Goal: Information Seeking & Learning: Learn about a topic

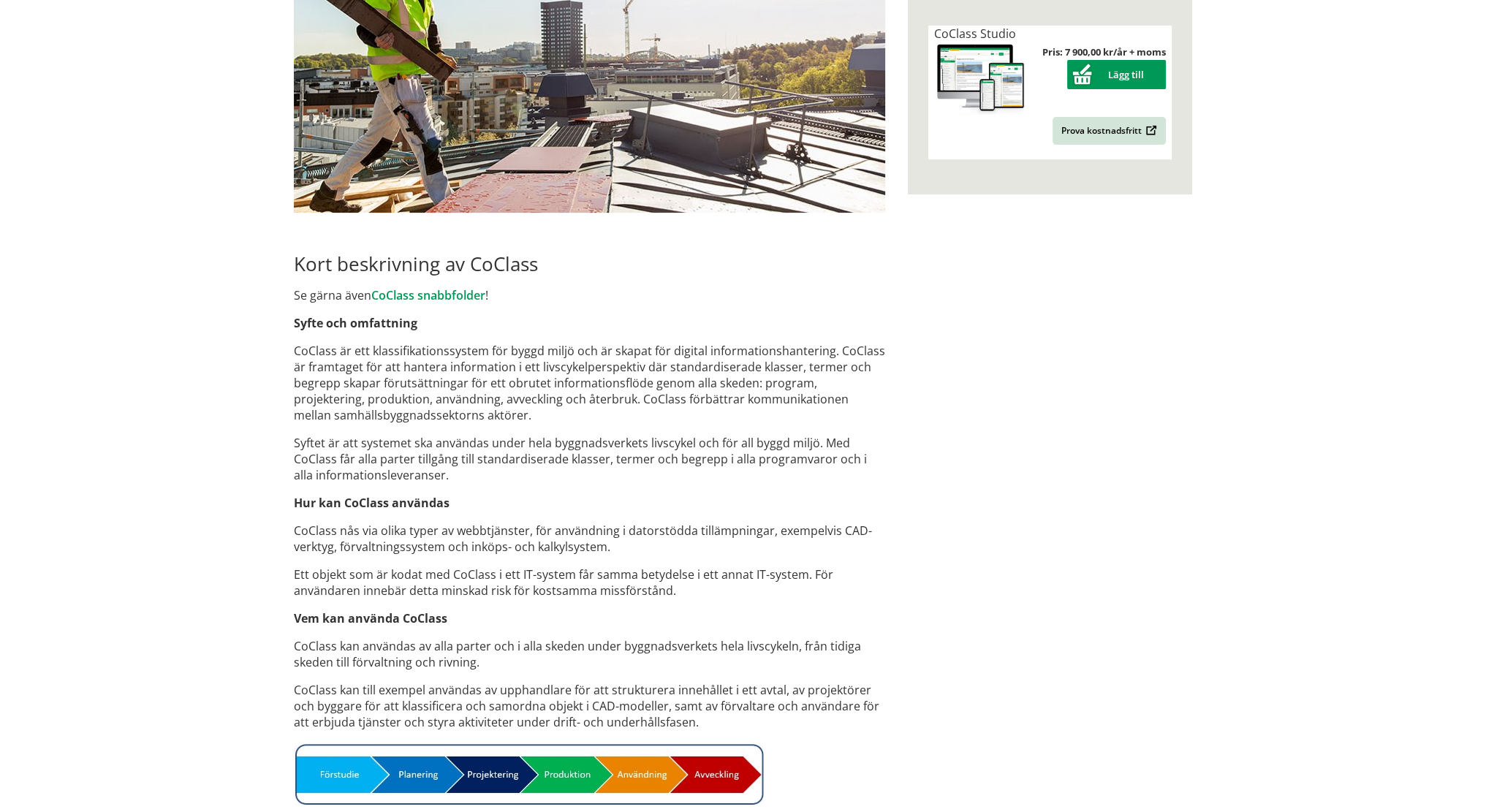
scroll to position [585, 0]
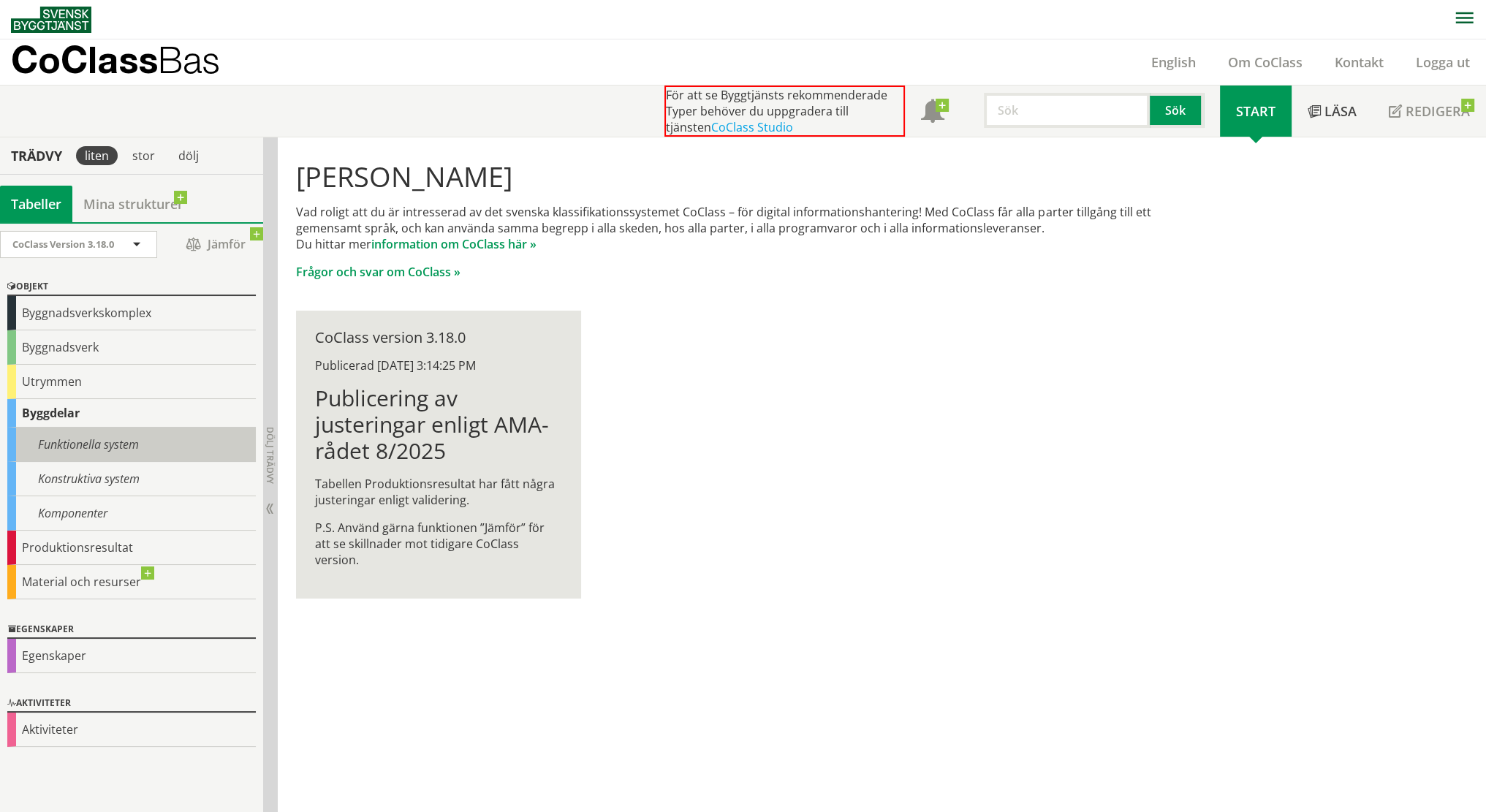
click at [140, 438] on div "Funktionella system" at bounding box center [131, 445] width 248 height 34
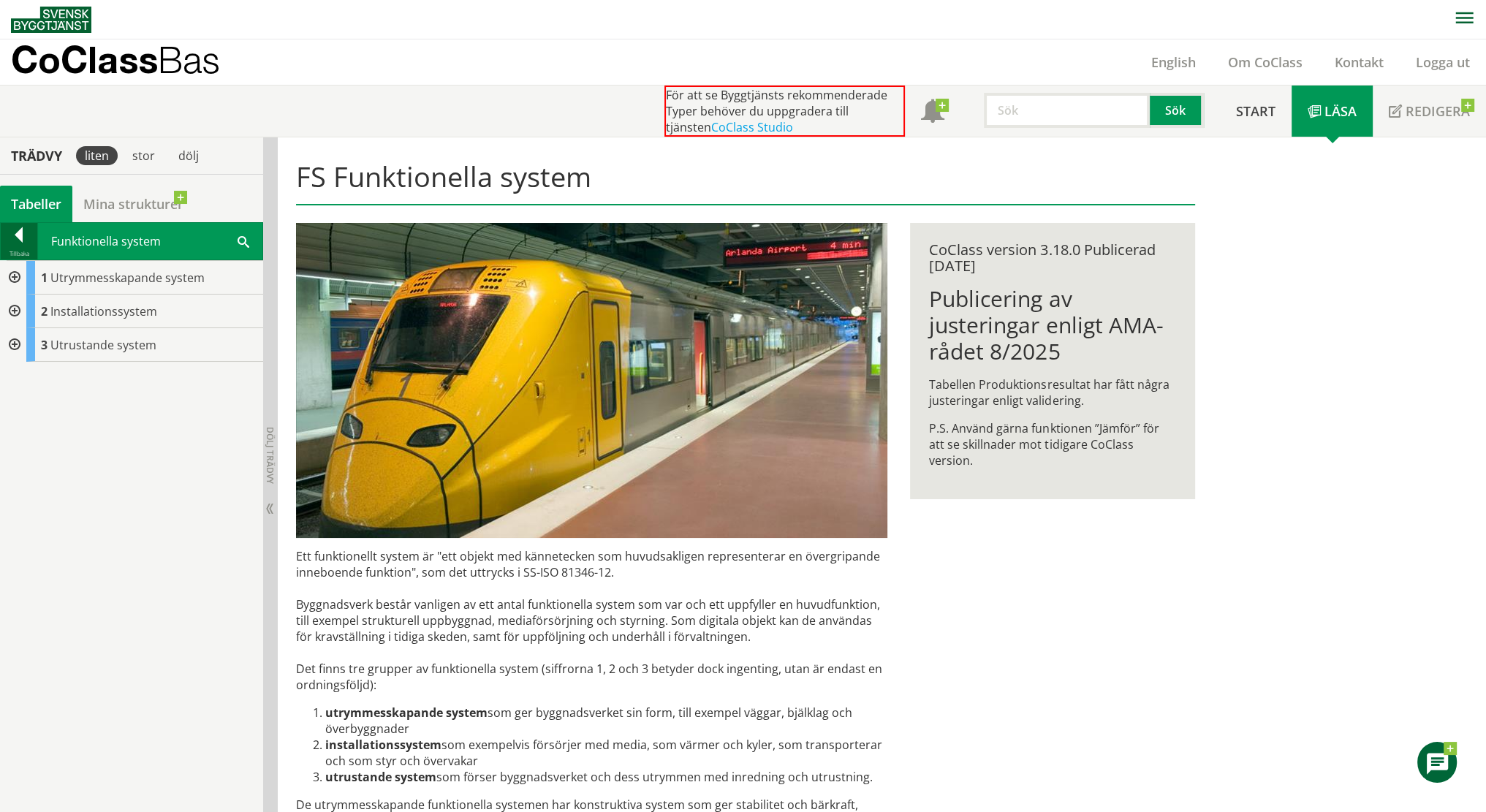
click at [13, 237] on div at bounding box center [19, 238] width 36 height 21
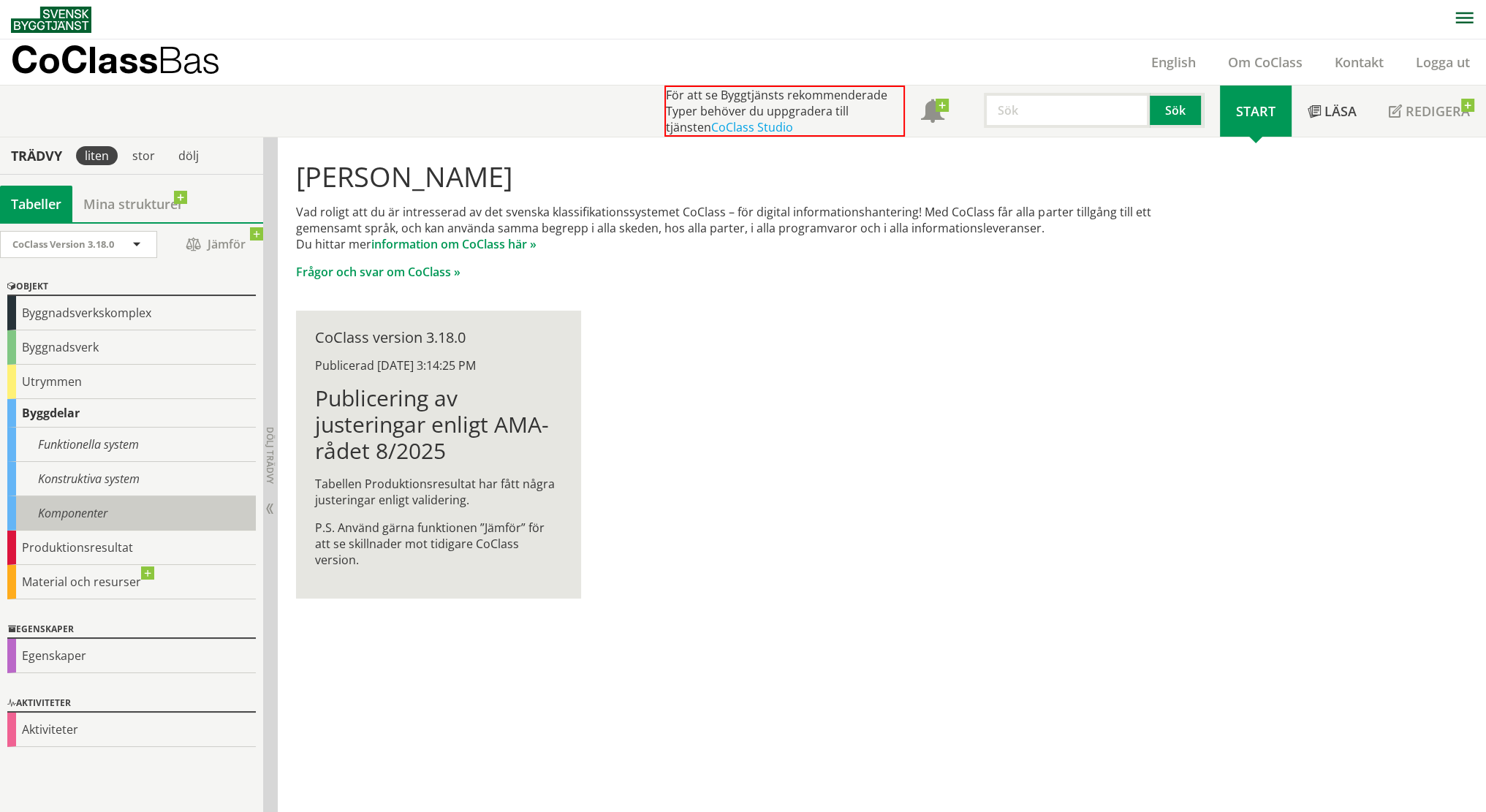
click at [105, 521] on div "Komponenter" at bounding box center [131, 513] width 248 height 34
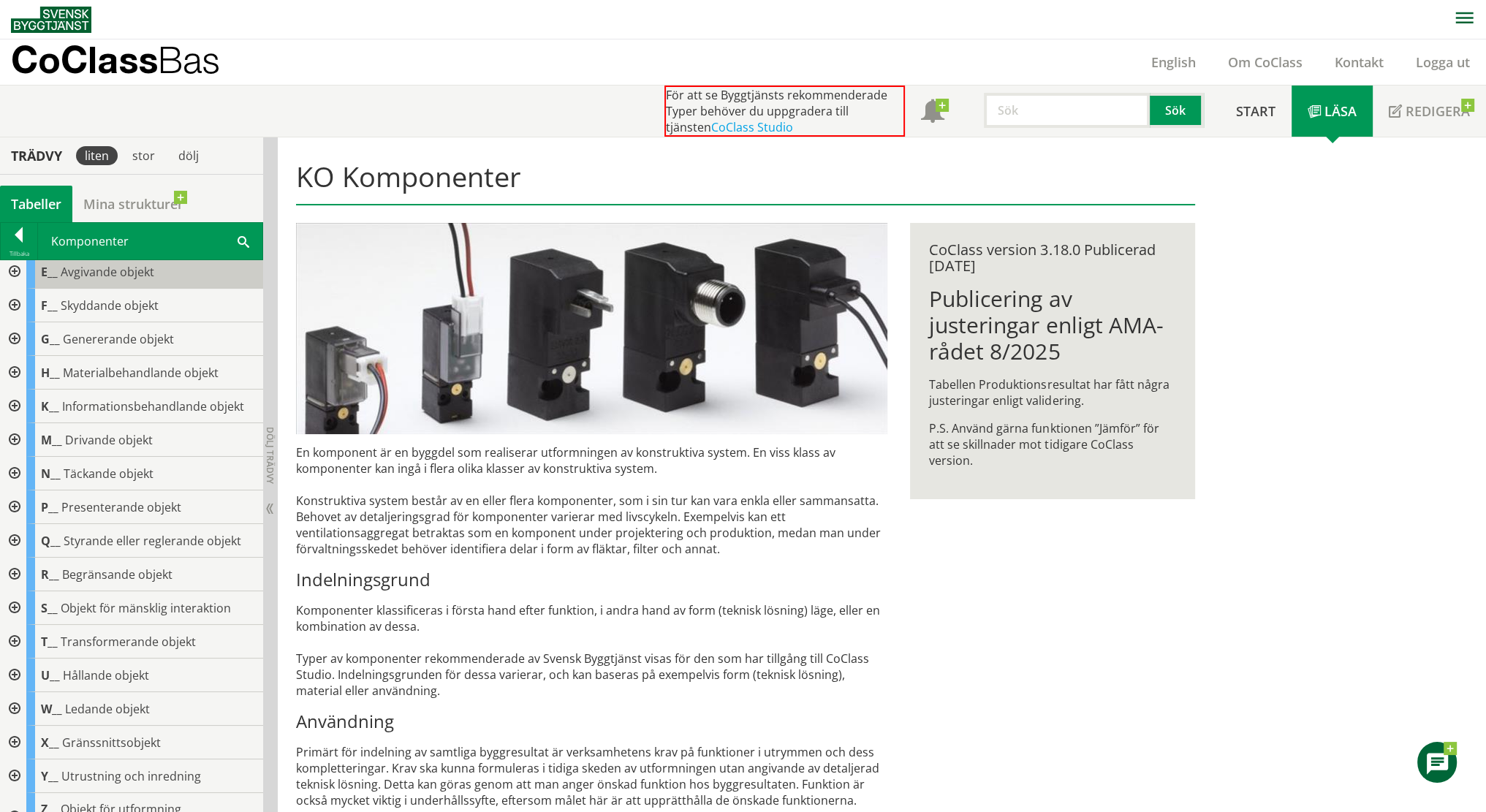
scroll to position [100, 0]
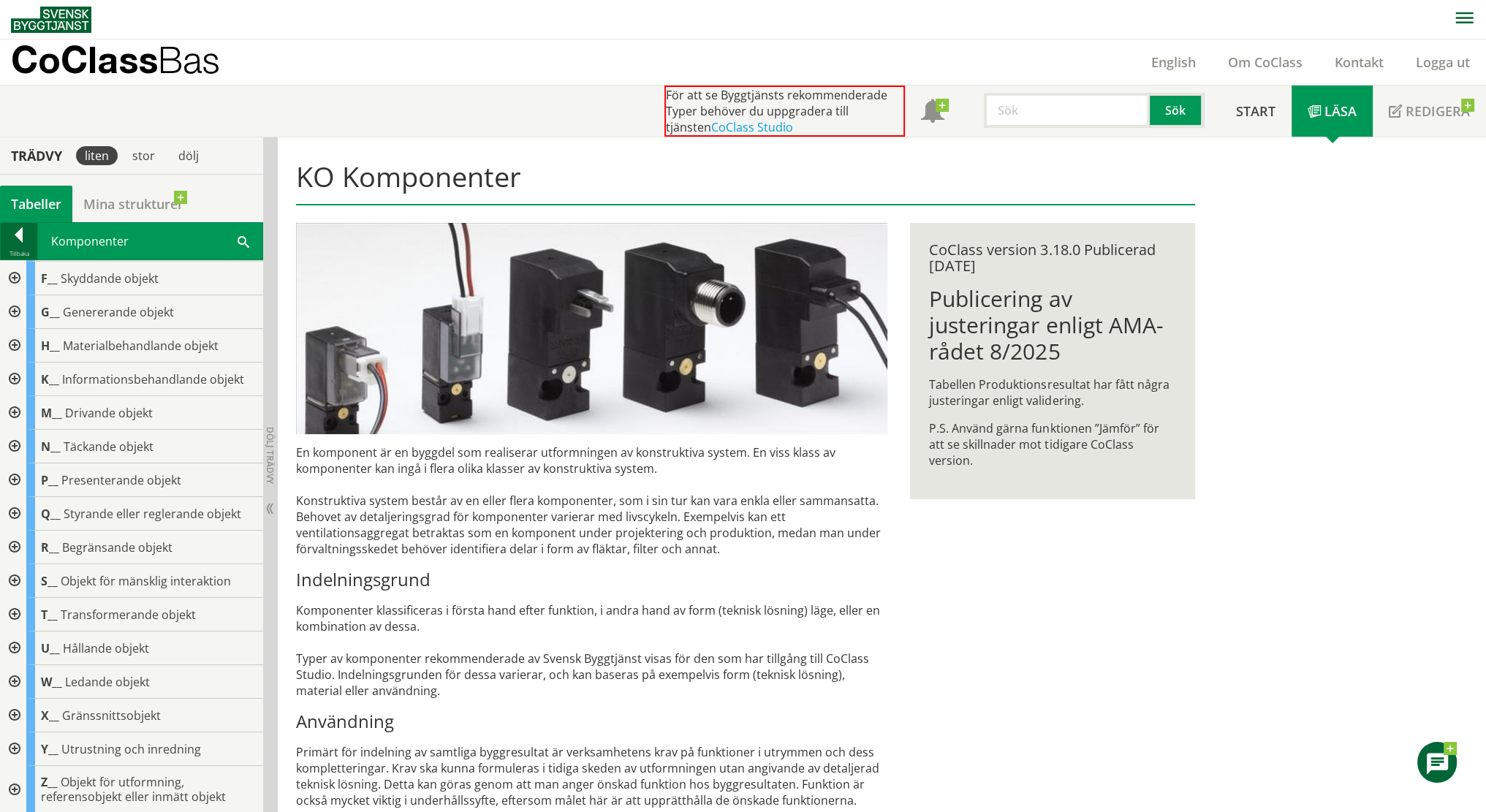
click at [13, 240] on div at bounding box center [19, 238] width 36 height 21
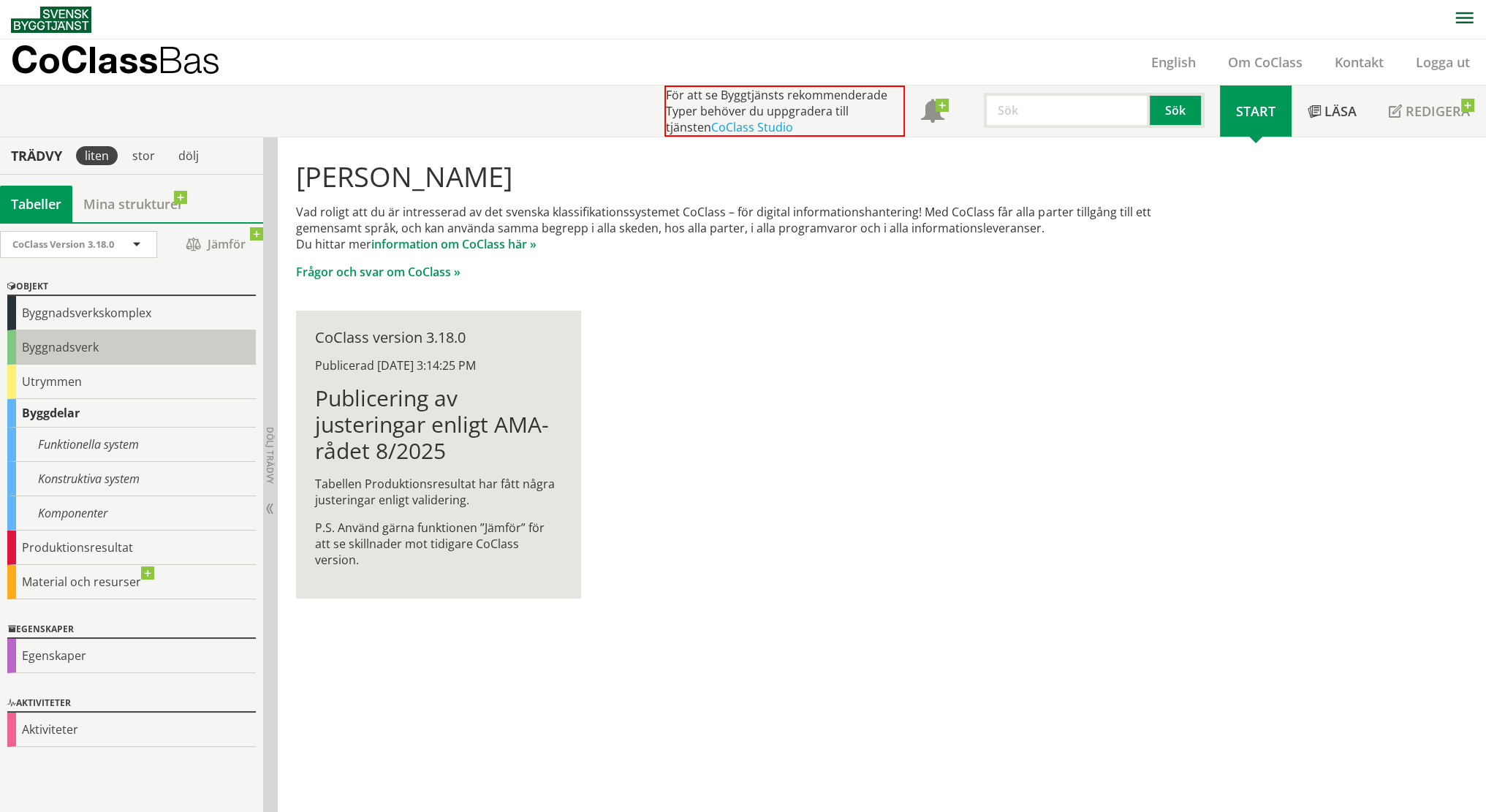
click at [144, 360] on div "Byggnadsverk" at bounding box center [131, 348] width 248 height 34
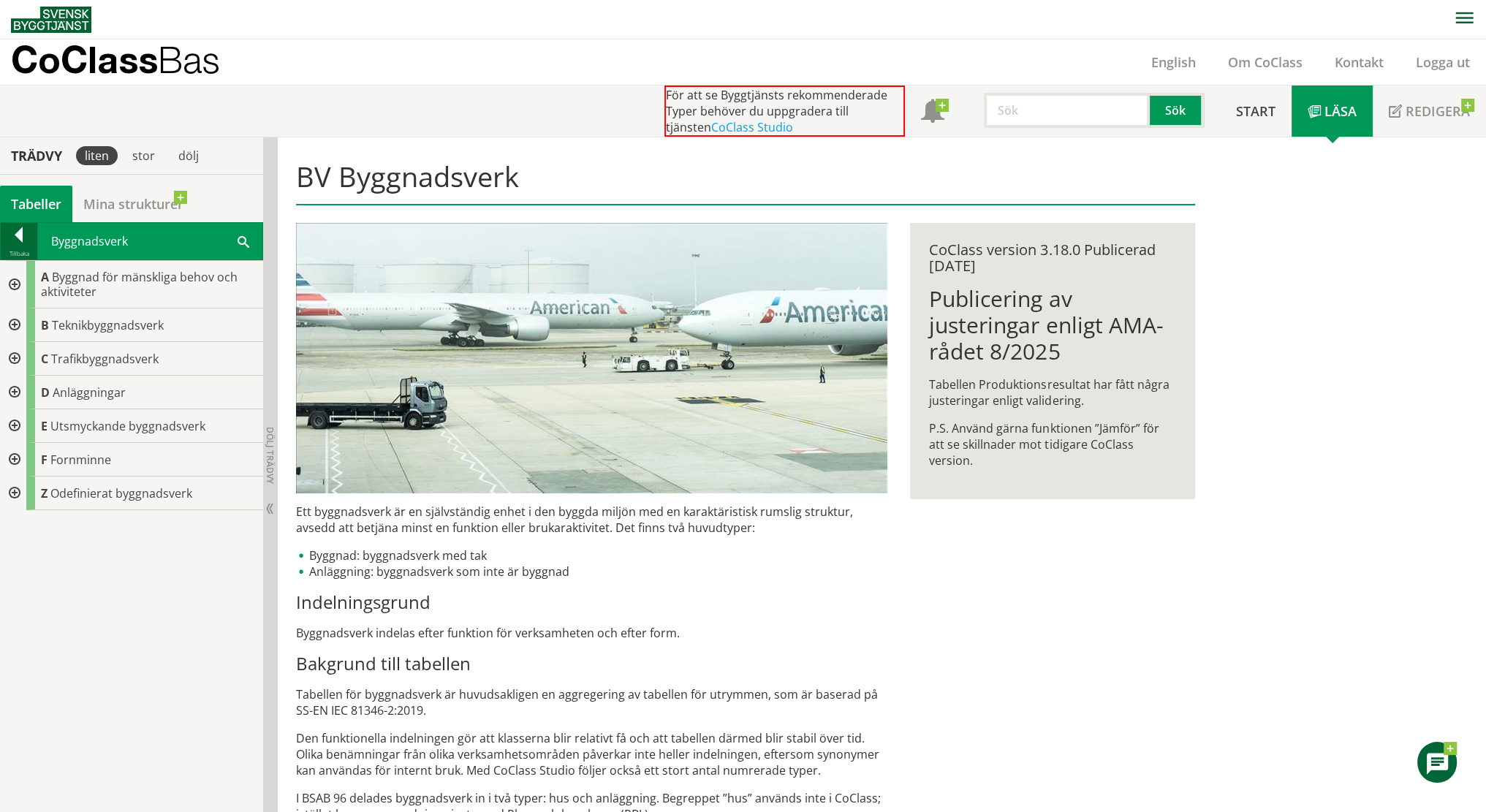
click at [22, 231] on div at bounding box center [19, 238] width 36 height 21
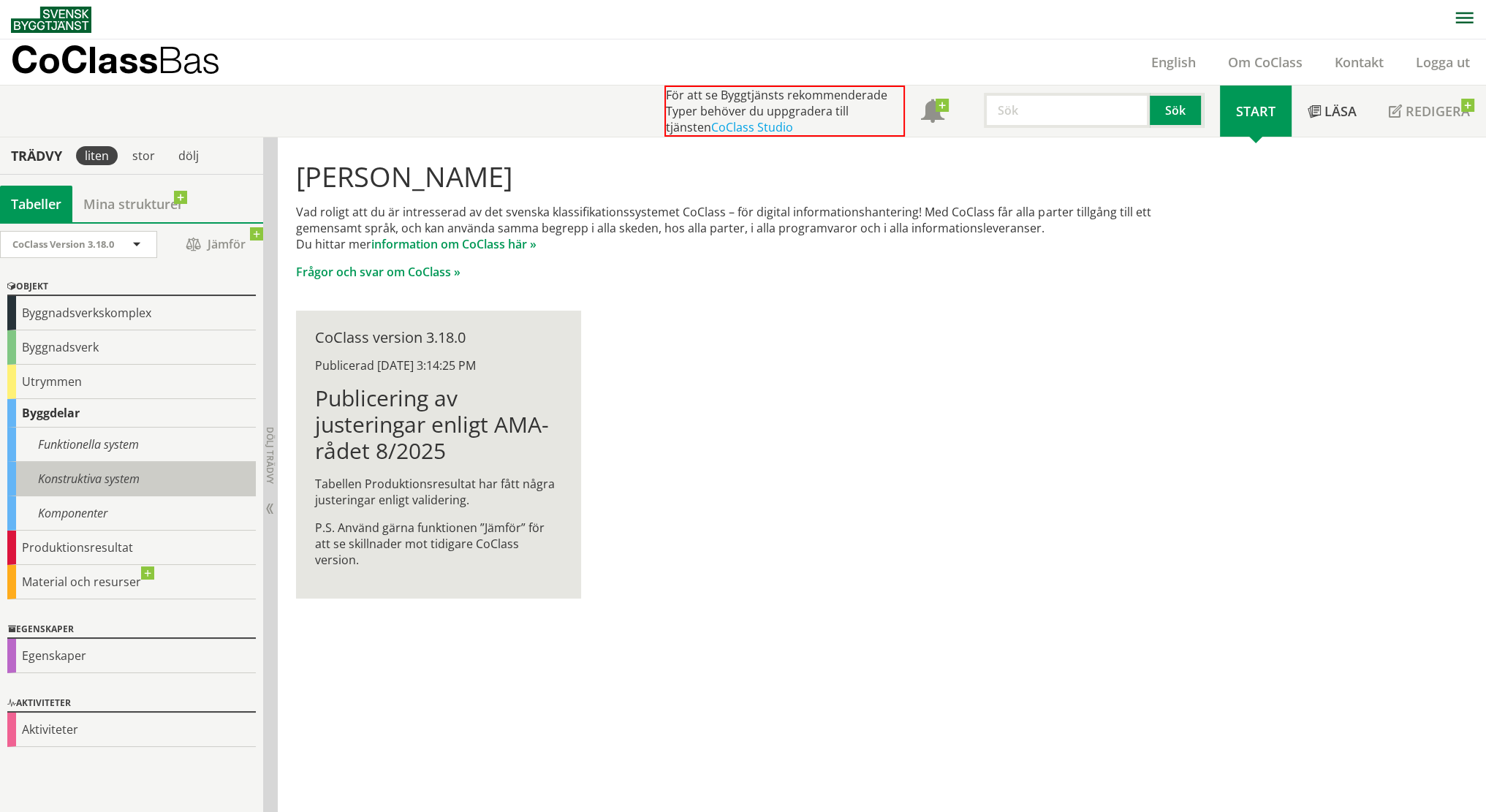
click at [111, 481] on div "Konstruktiva system" at bounding box center [131, 479] width 248 height 34
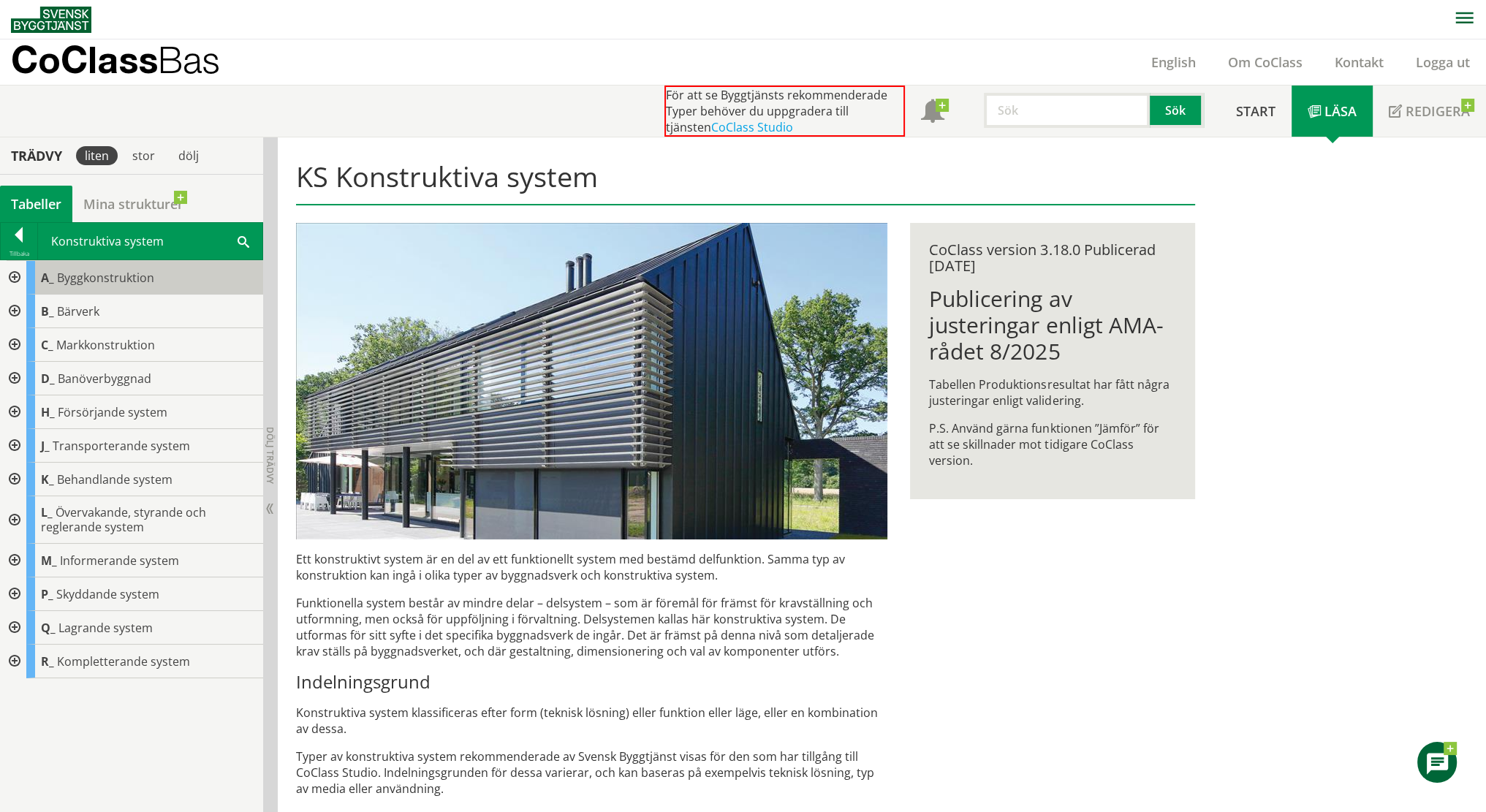
click at [139, 277] on span "Byggkonstruktion" at bounding box center [105, 278] width 97 height 16
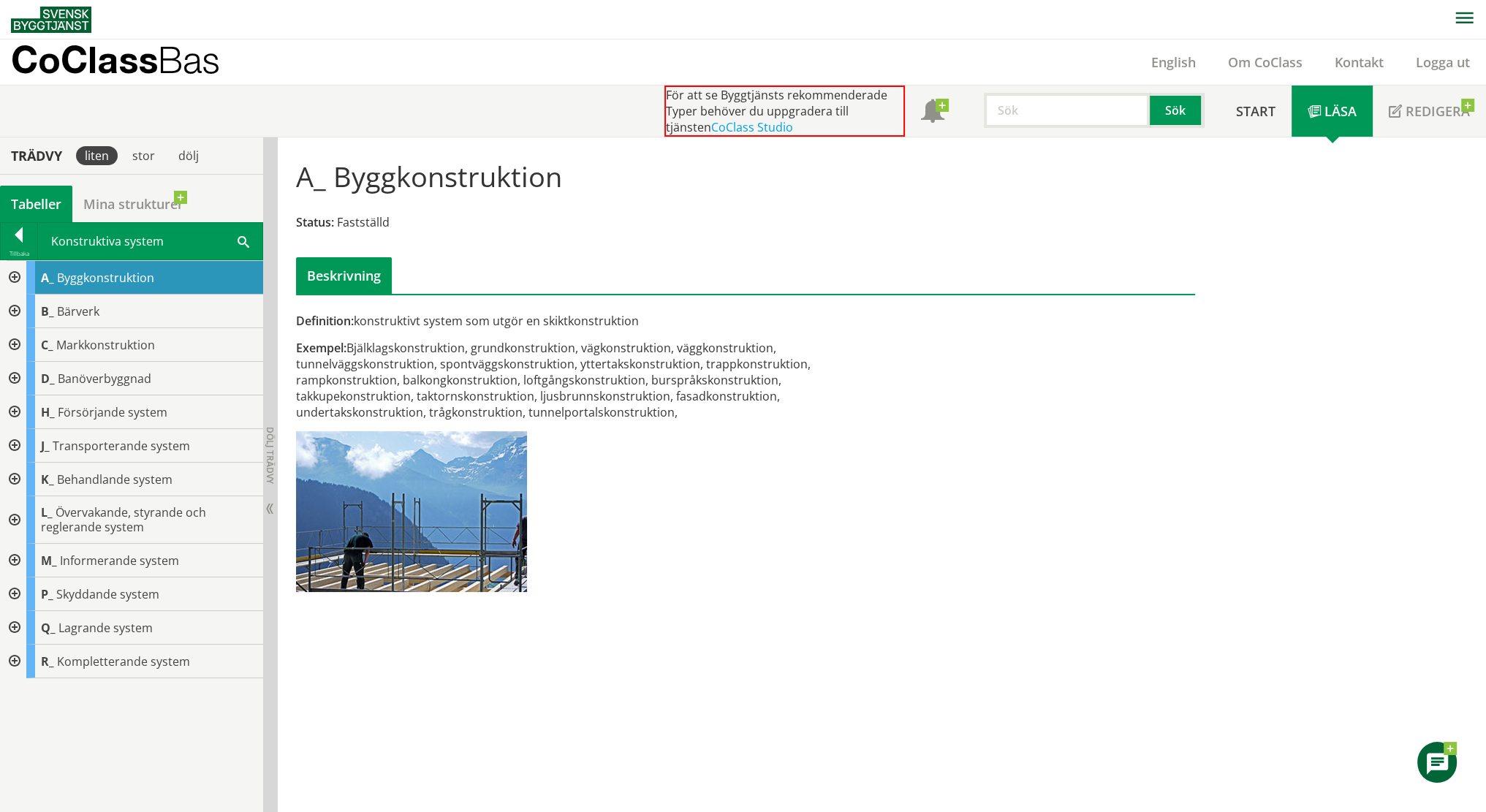
click at [5, 278] on div at bounding box center [13, 277] width 26 height 33
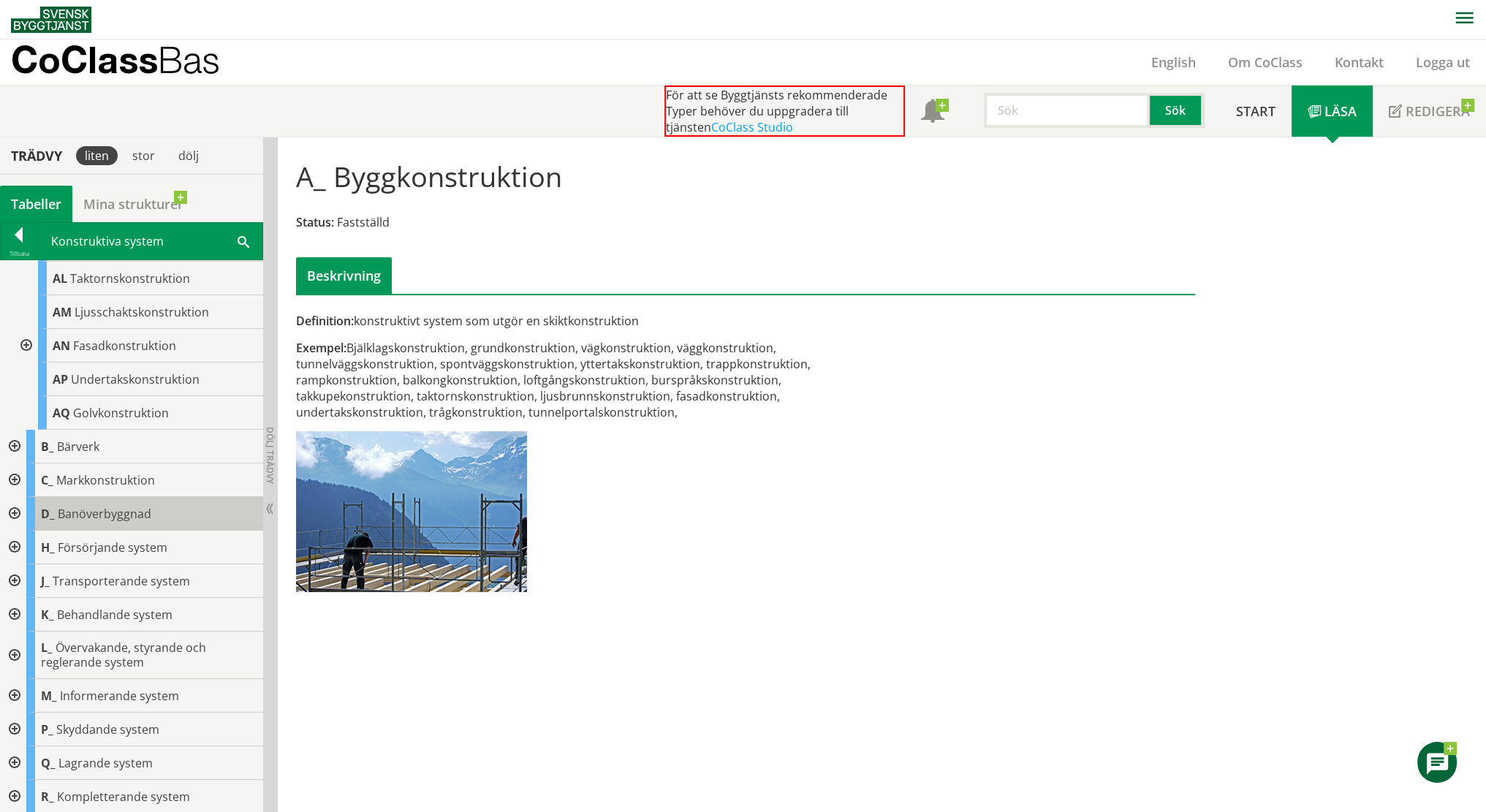
scroll to position [349, 0]
click at [12, 446] on div at bounding box center [13, 447] width 26 height 33
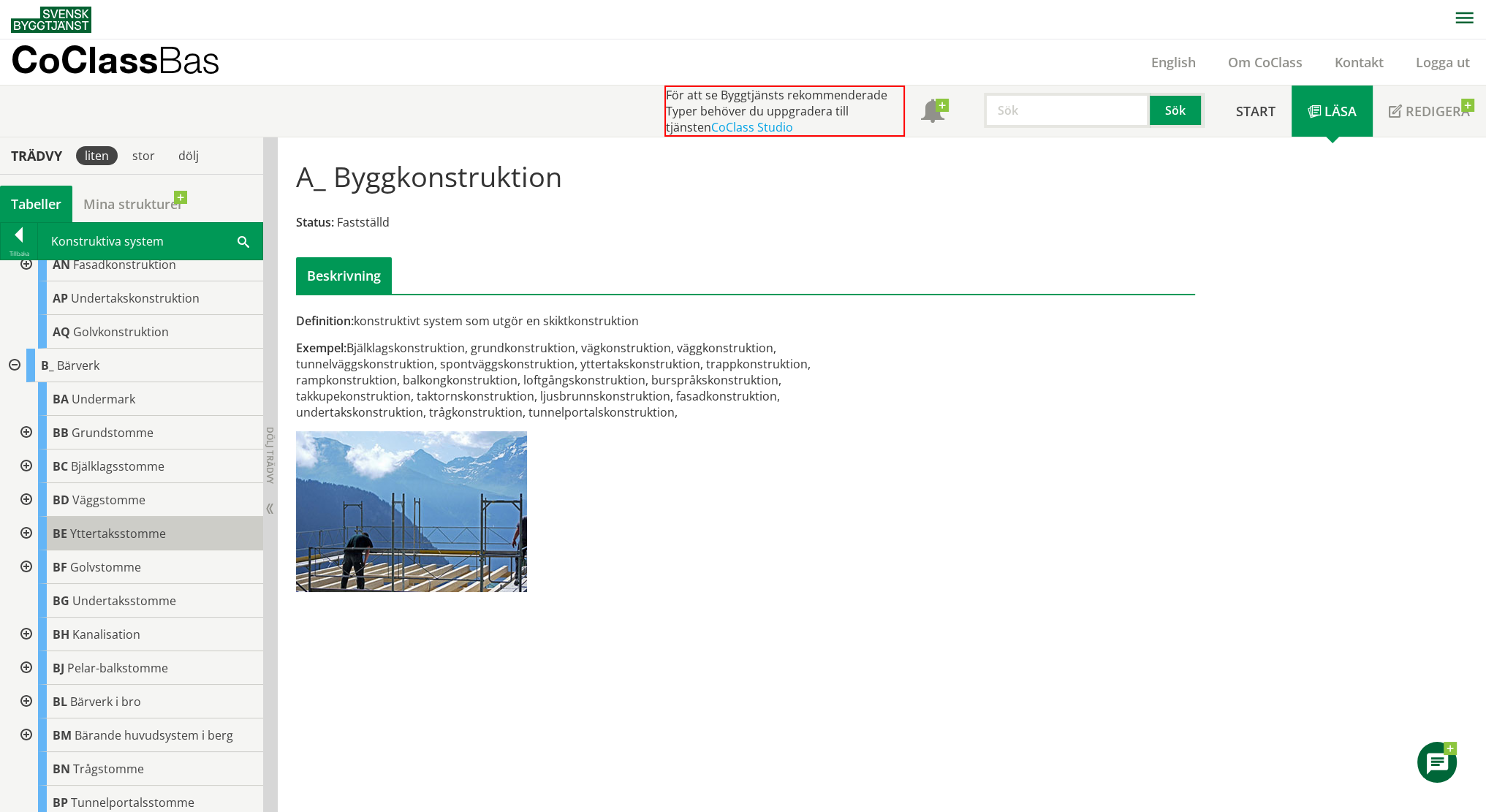
scroll to position [423, 0]
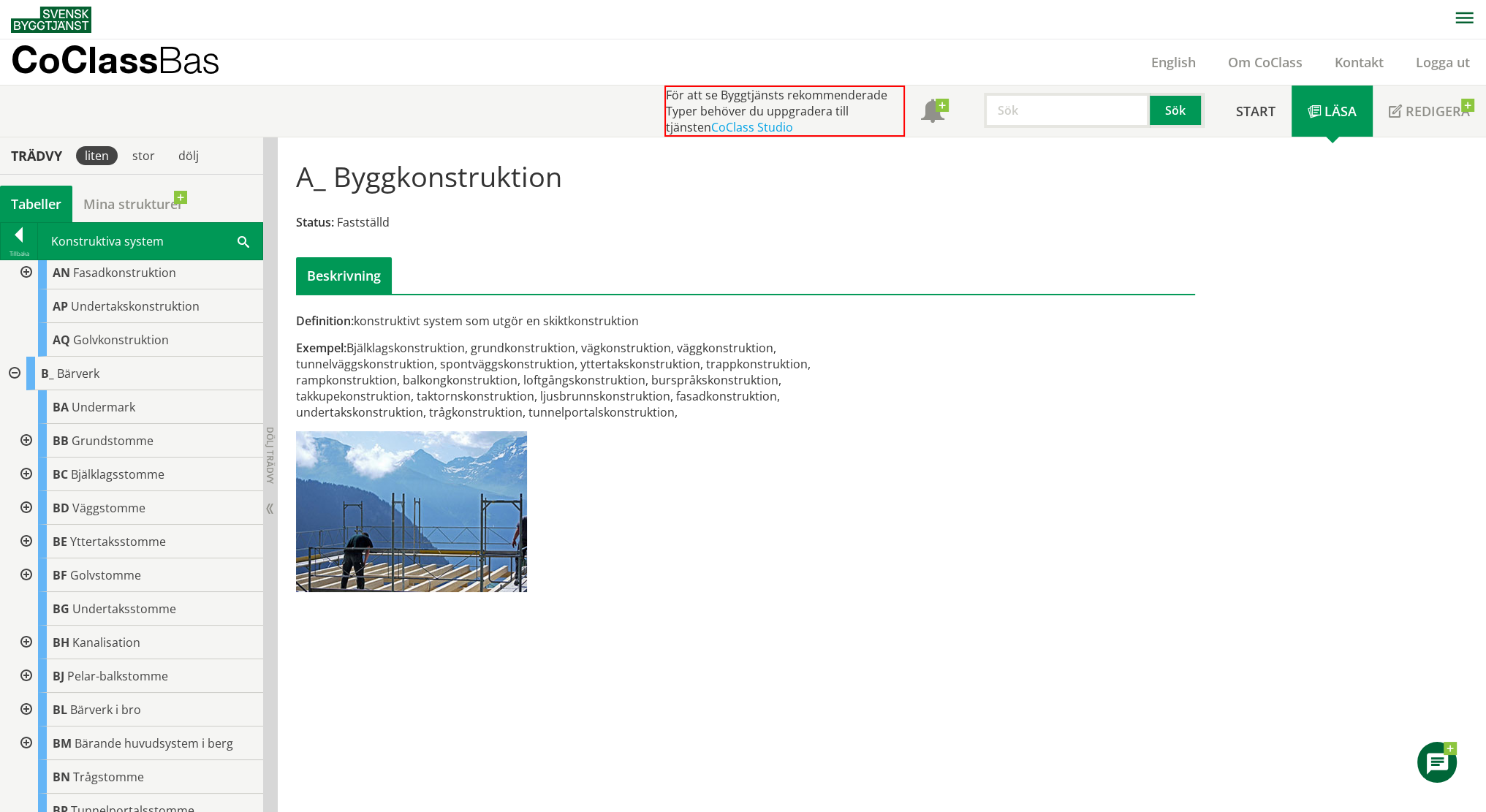
click at [24, 539] on div at bounding box center [24, 541] width 26 height 33
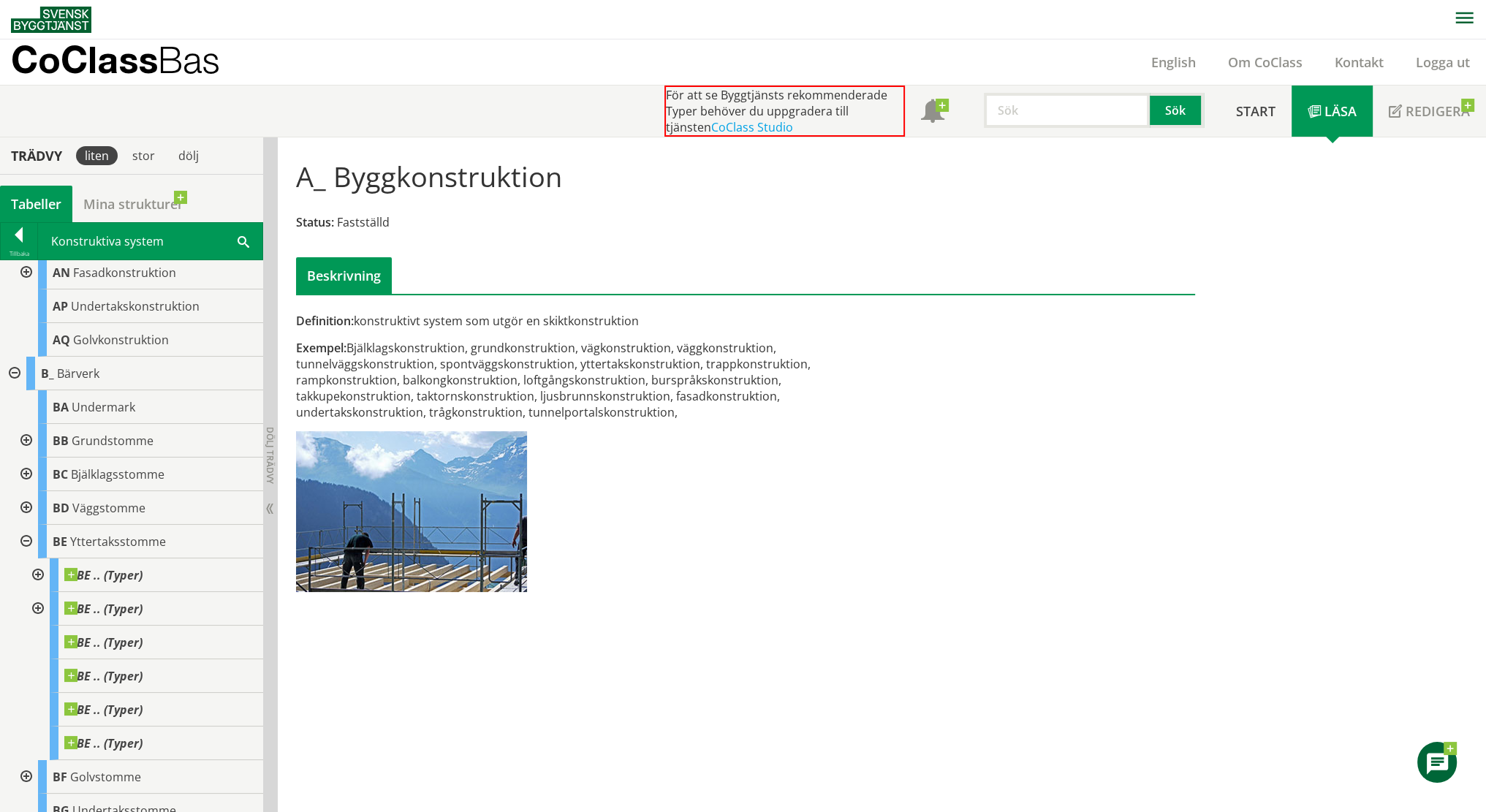
click at [38, 568] on div at bounding box center [36, 575] width 26 height 33
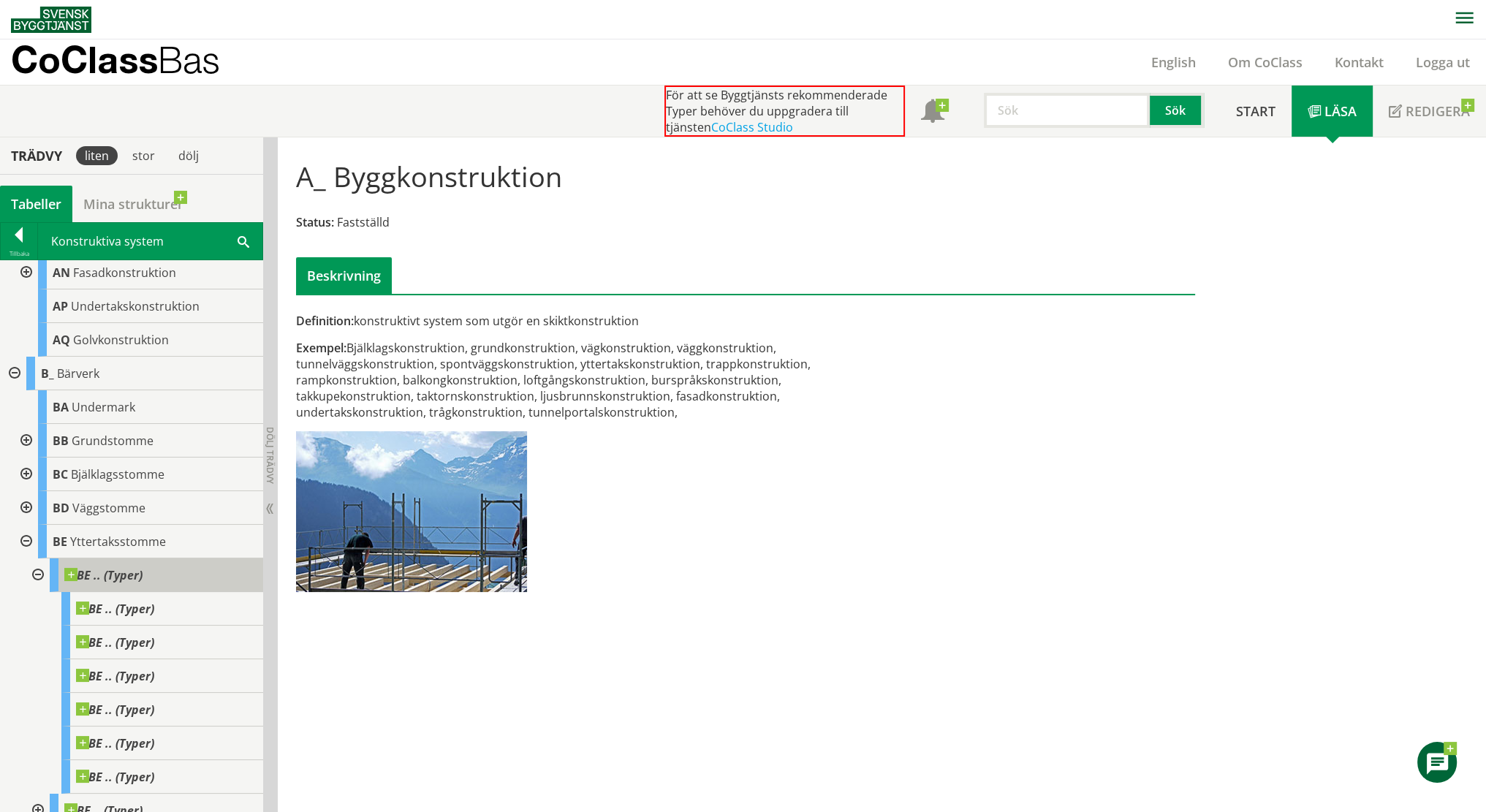
click at [110, 569] on span "BE .. (Typer)" at bounding box center [103, 575] width 78 height 15
click at [79, 570] on span "BE .. (Typer)" at bounding box center [103, 575] width 78 height 15
click at [142, 568] on span at bounding box center [142, 568] width 0 height 0
click at [154, 601] on span at bounding box center [154, 601] width 0 height 0
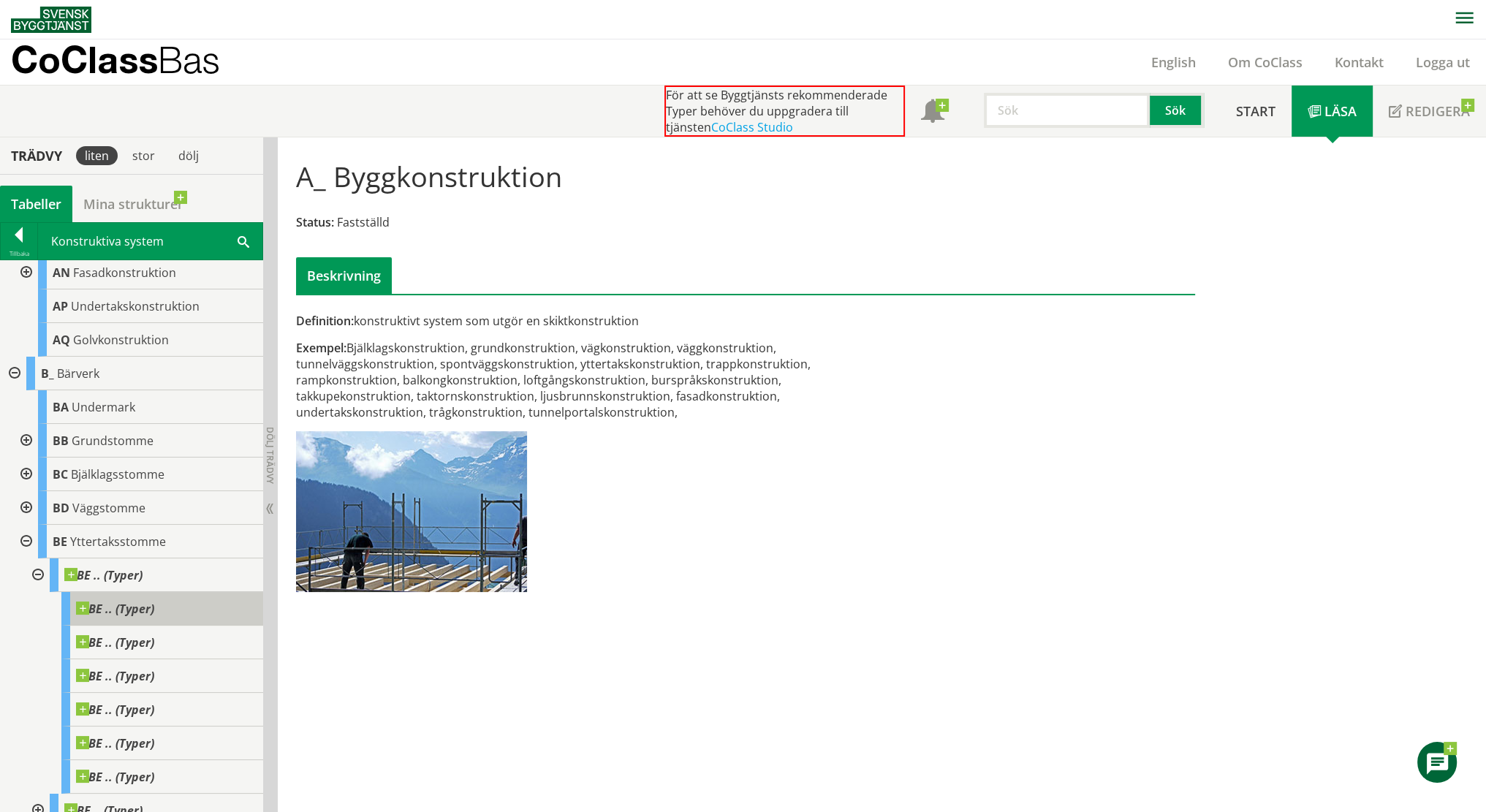
scroll to position [715, 0]
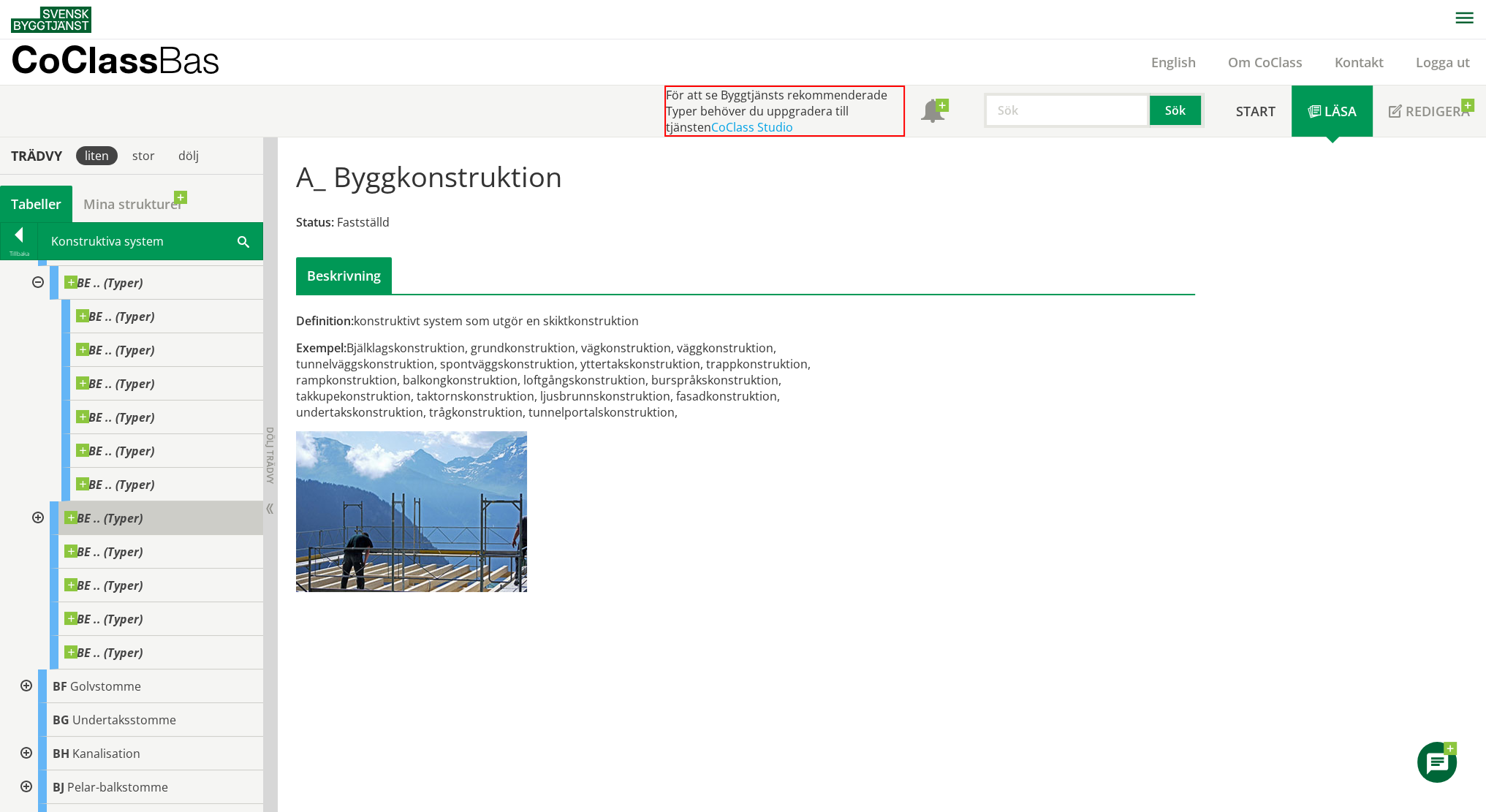
click at [136, 527] on div "BE .. (Typer)" at bounding box center [156, 518] width 214 height 33
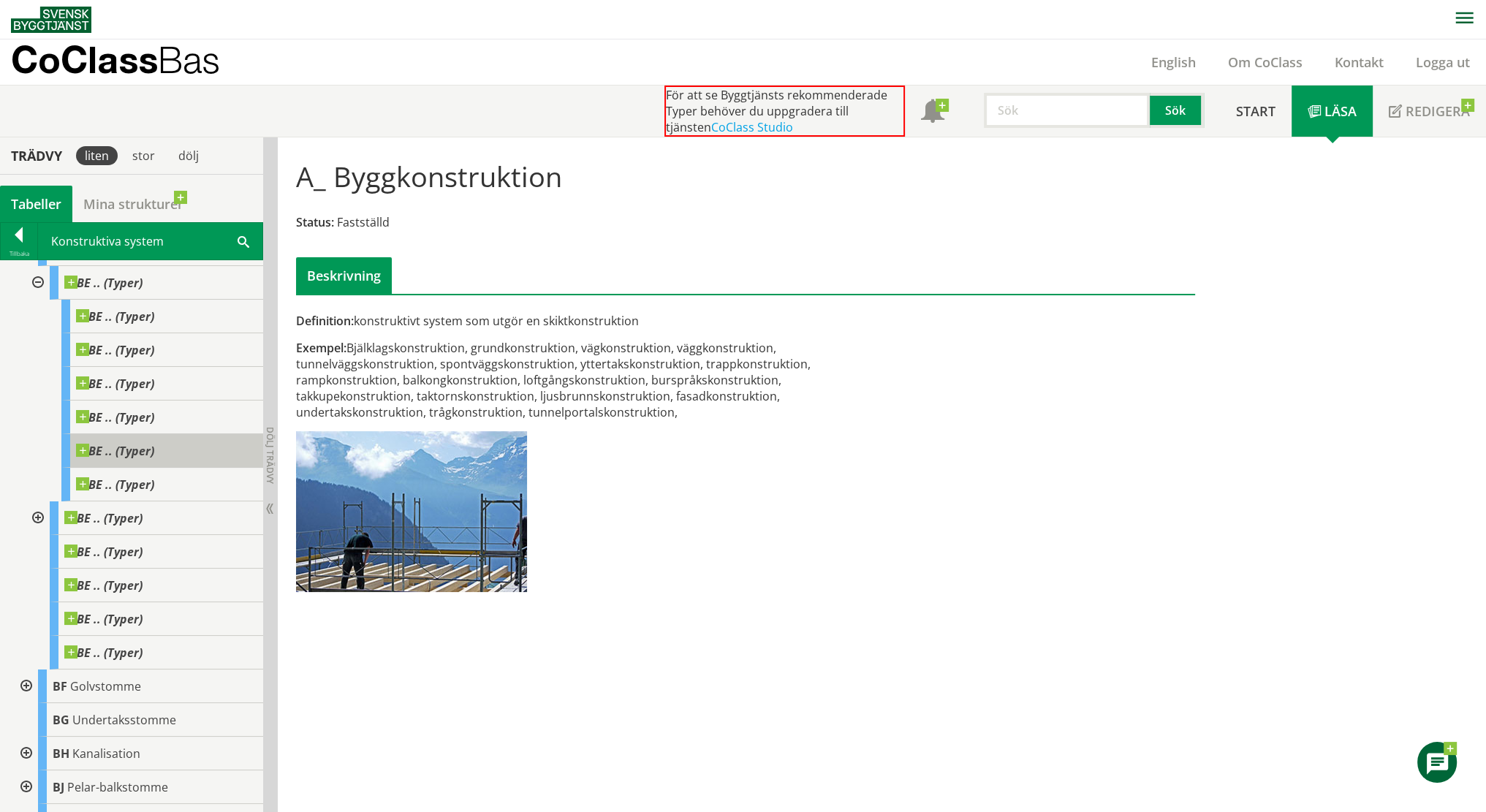
click at [129, 450] on span "BE .. (Typer)" at bounding box center [115, 451] width 78 height 15
click at [122, 400] on div "BE .. (Typer)" at bounding box center [162, 417] width 202 height 33
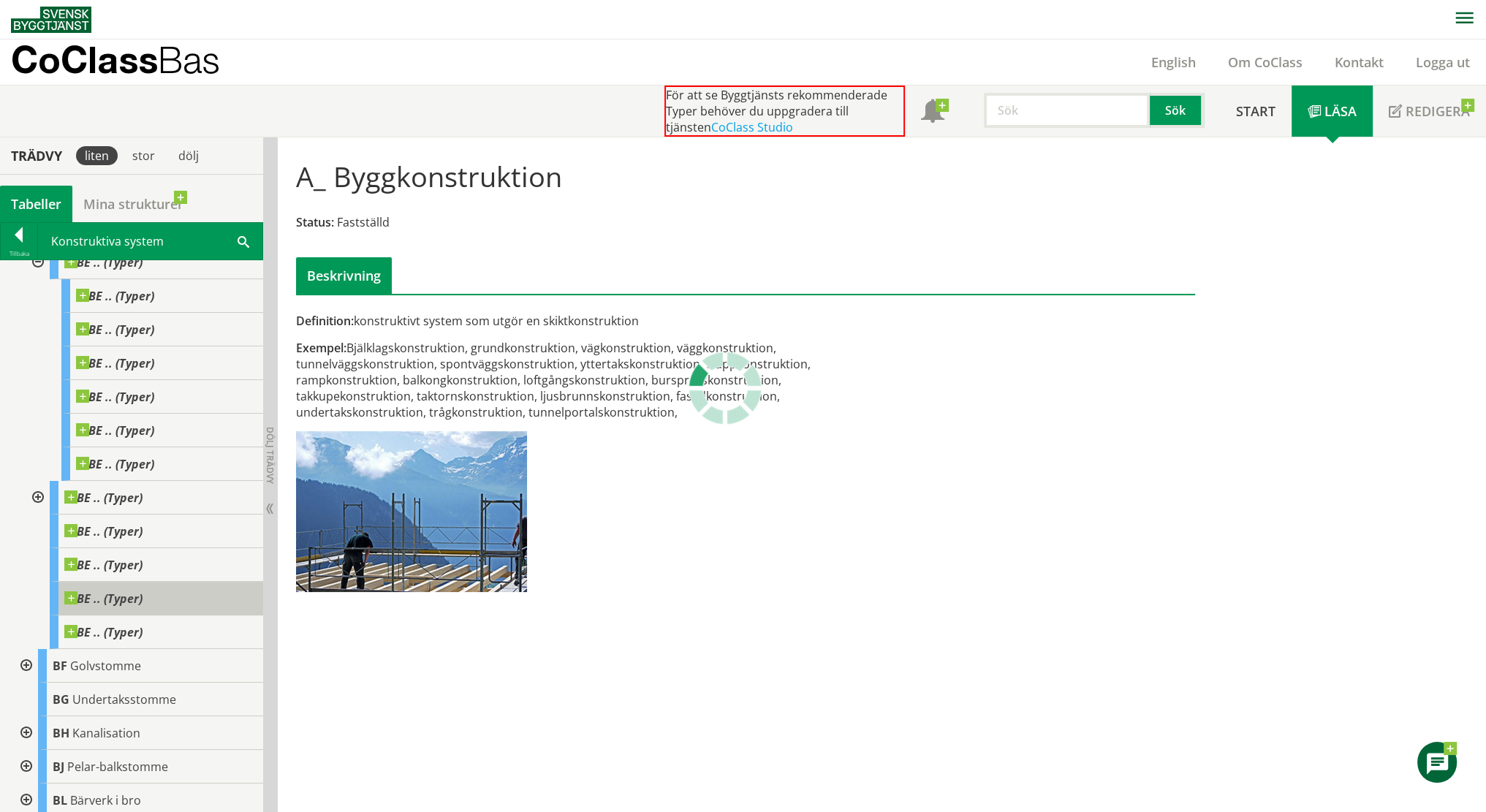
scroll to position [861, 0]
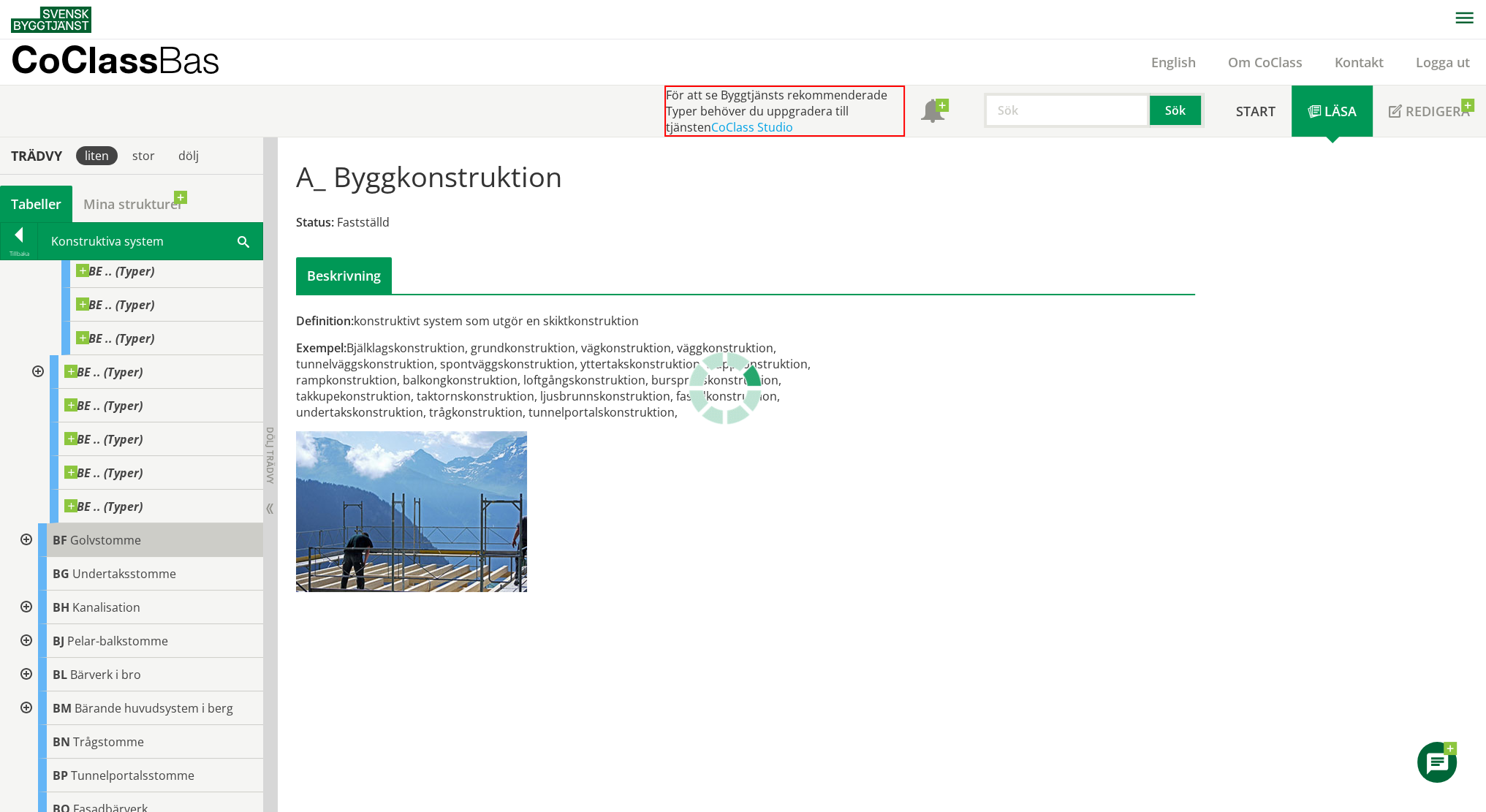
click at [133, 549] on div "BF Golvstomme" at bounding box center [151, 540] width 225 height 33
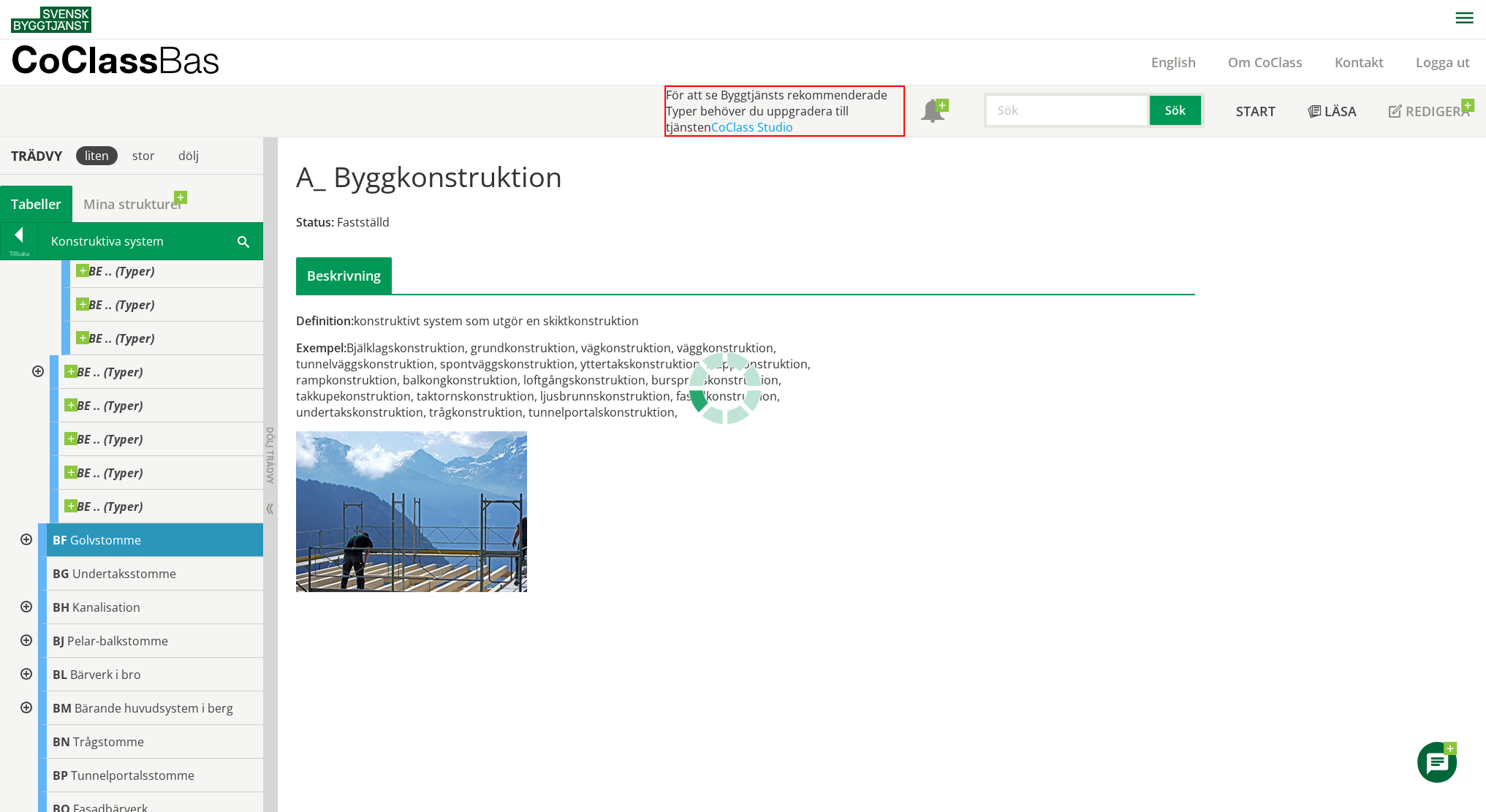
scroll to position [0, 0]
